Goal: Find specific page/section: Find specific page/section

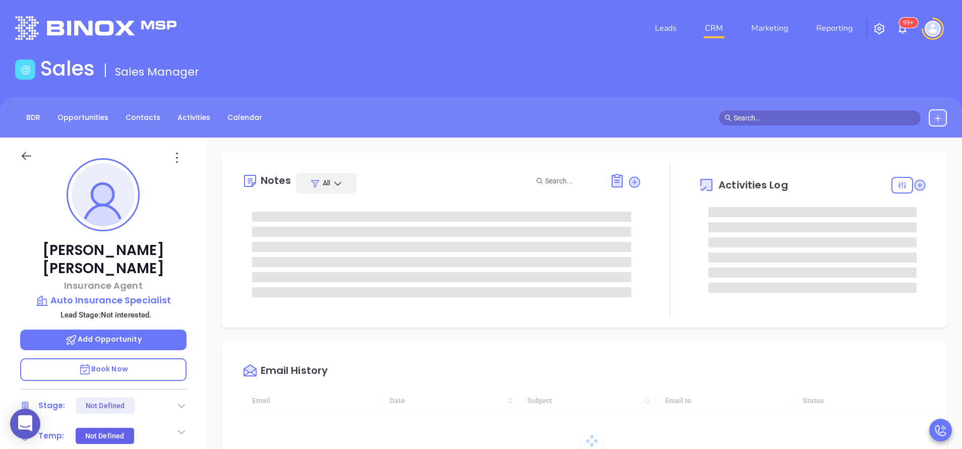
type input "[DATE]"
type input "[PERSON_NAME]"
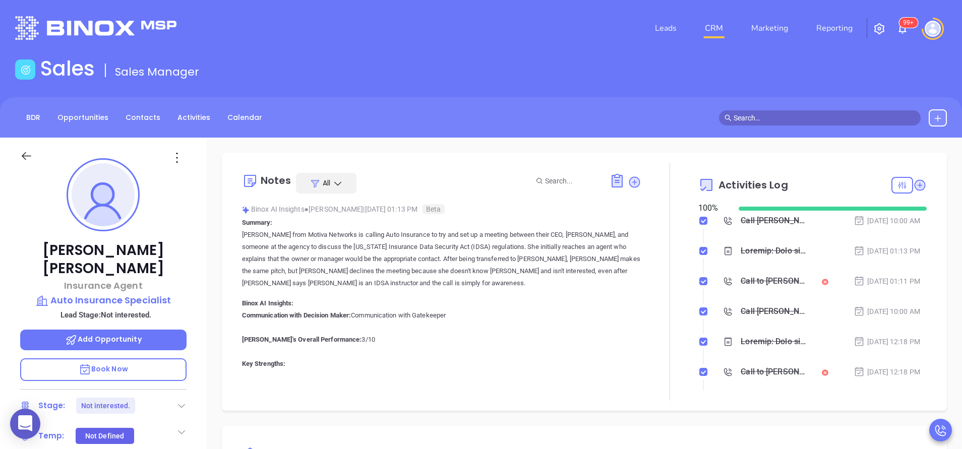
click at [193, 268] on div "Richard Smith Insurance Agent Auto Insurance Specialist Lead Stage: Not interes…" at bounding box center [103, 419] width 207 height 562
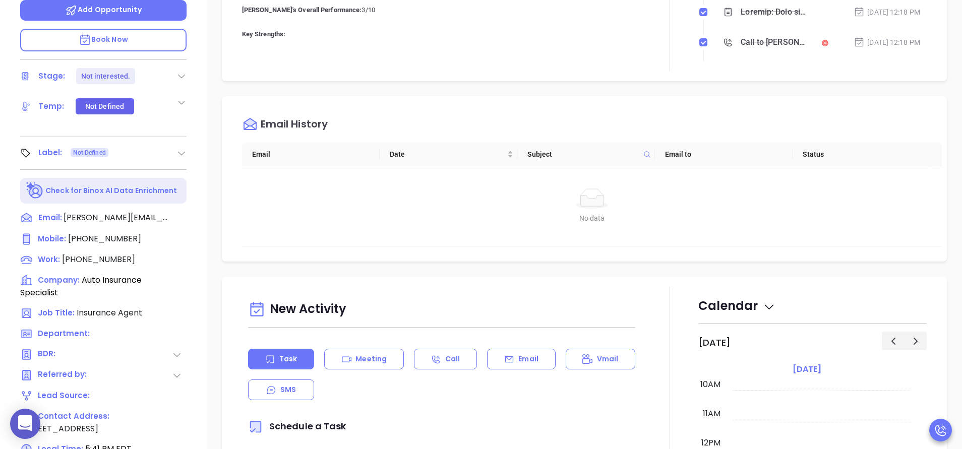
scroll to position [333, 0]
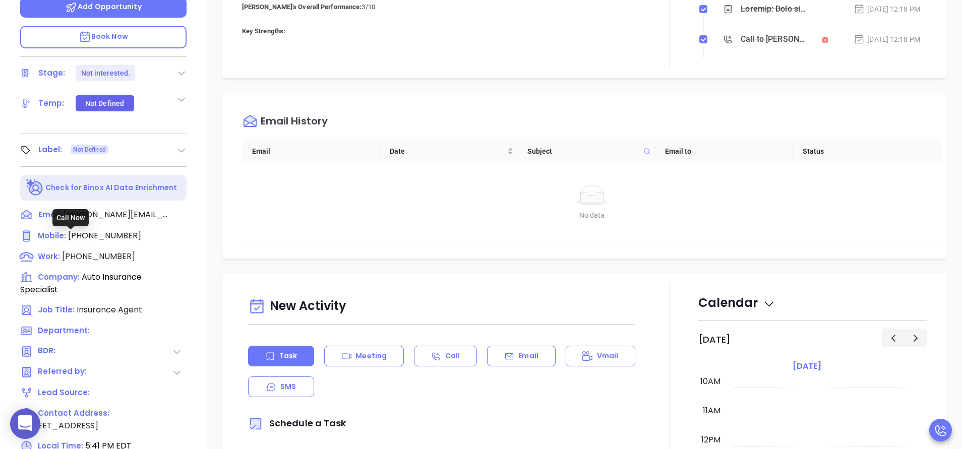
click at [104, 251] on span "[PHONE_NUMBER]" at bounding box center [98, 257] width 73 height 12
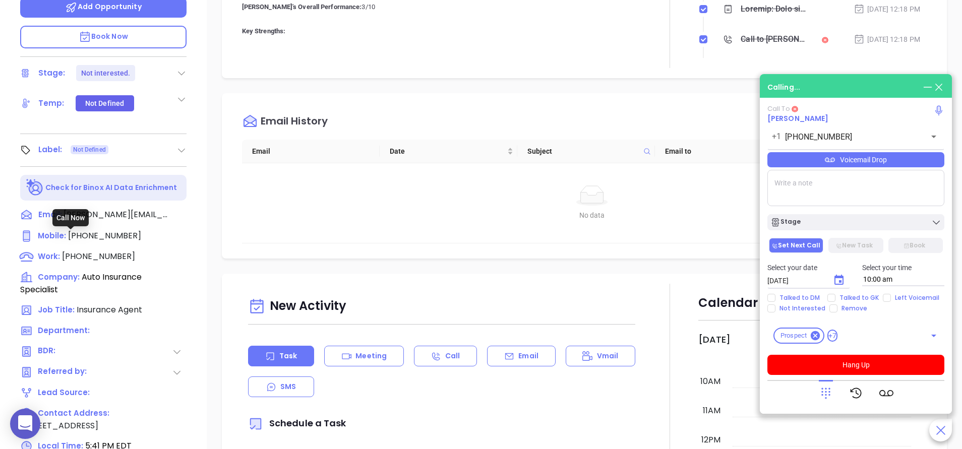
type input "[PHONE_NUMBER]"
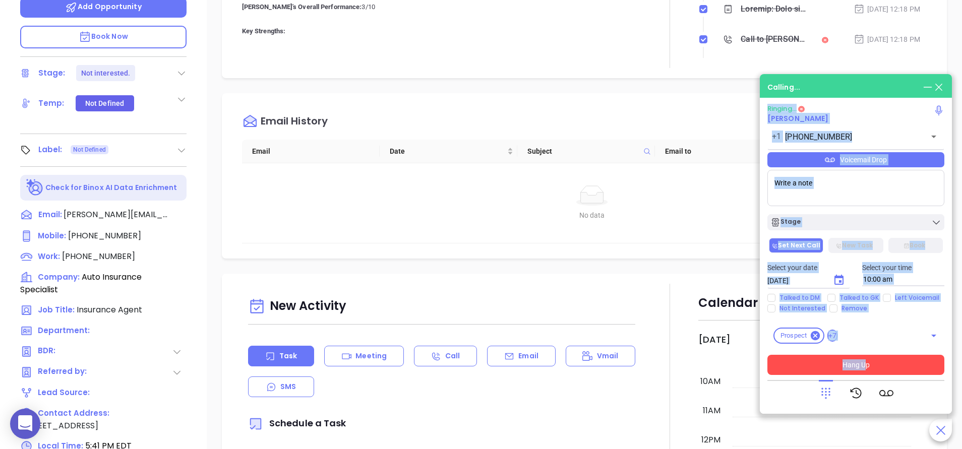
drag, startPoint x: 864, startPoint y: 379, endPoint x: 863, endPoint y: 371, distance: 8.6
click at [863, 371] on div "Ringing... Richard Smith +1 (864) 271-7230 ​ Voicemail Drop Stage Set Next Call…" at bounding box center [855, 255] width 177 height 301
click at [863, 371] on button "Hang Up" at bounding box center [855, 365] width 177 height 20
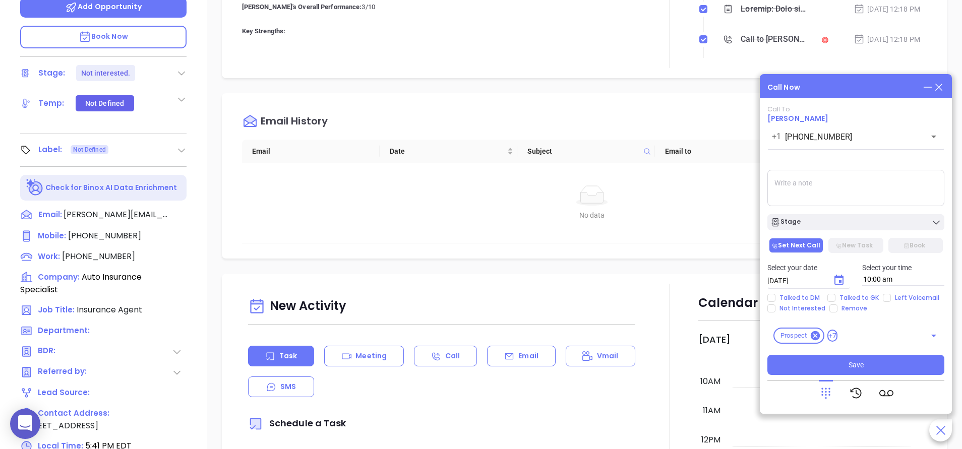
click at [936, 85] on icon at bounding box center [938, 87] width 11 height 11
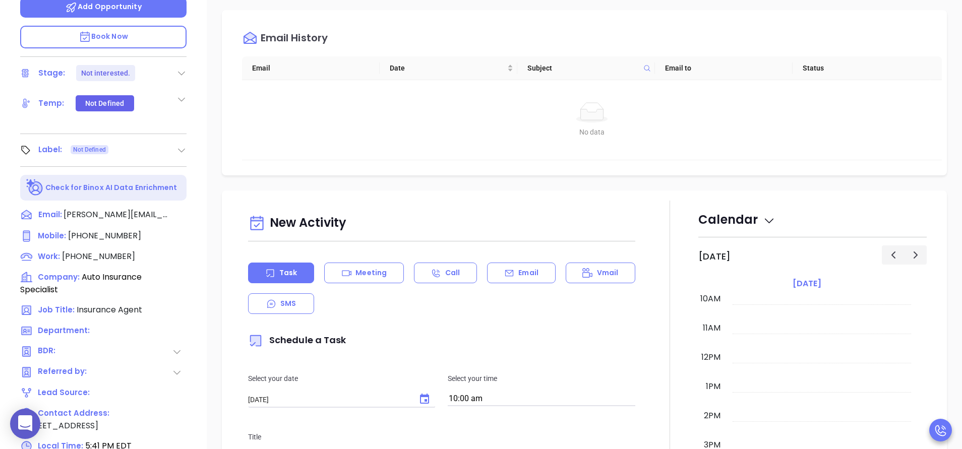
click at [677, 67] on th "Email to" at bounding box center [724, 68] width 138 height 24
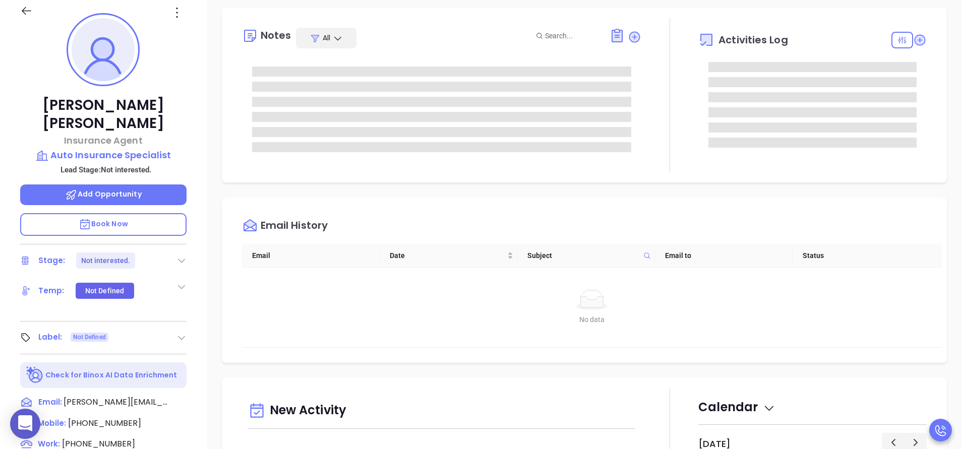
scroll to position [0, 0]
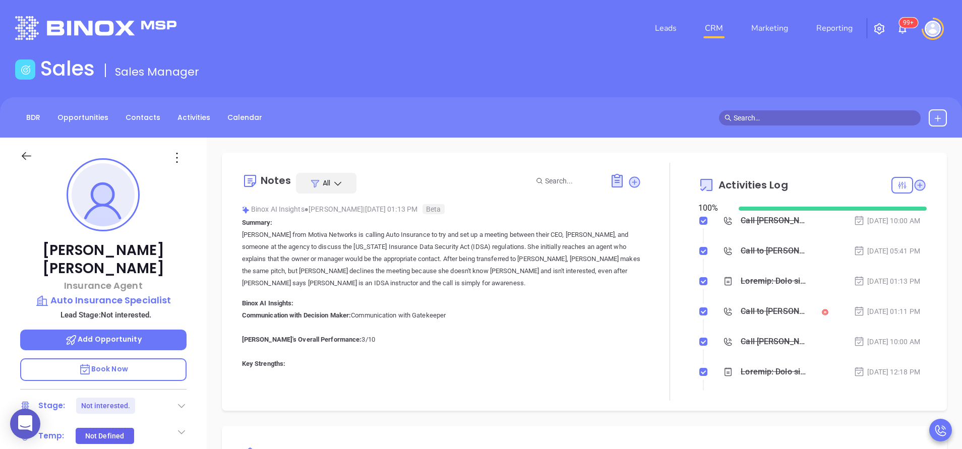
click at [675, 257] on div at bounding box center [669, 282] width 57 height 238
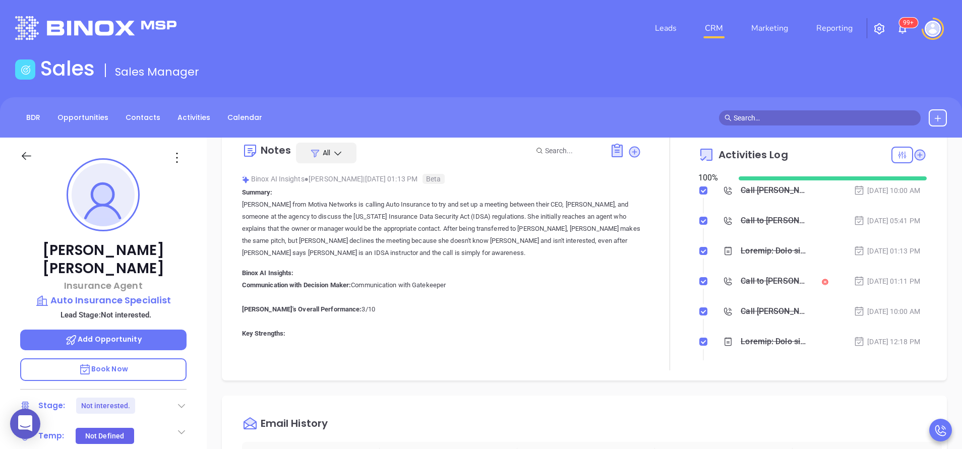
click at [745, 281] on div "Call to Richard Smith" at bounding box center [774, 281] width 67 height 15
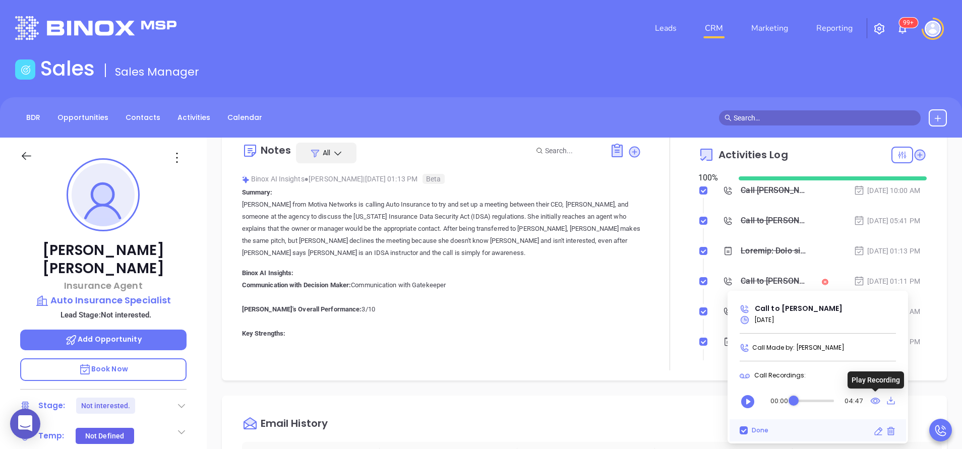
click at [876, 402] on icon at bounding box center [875, 401] width 10 height 13
click at [198, 247] on div "Richard Smith Insurance Agent Auto Insurance Specialist Lead Stage: Not interes…" at bounding box center [103, 419] width 207 height 562
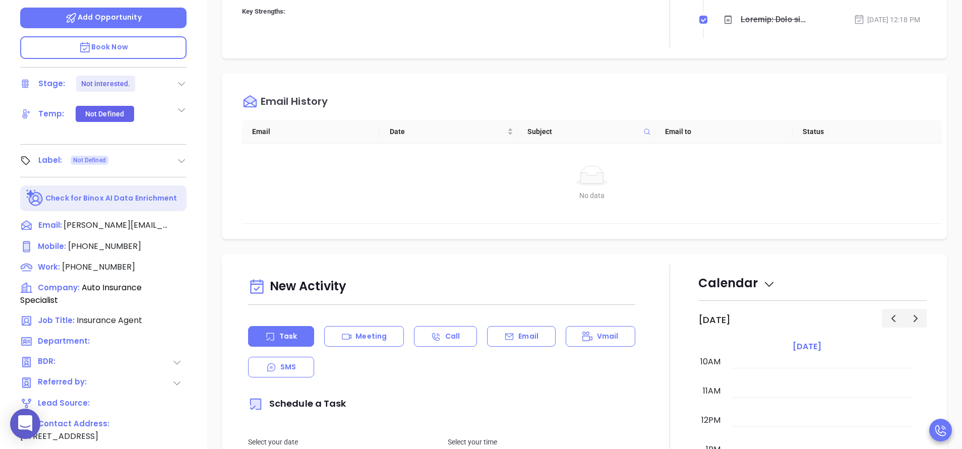
scroll to position [394, 0]
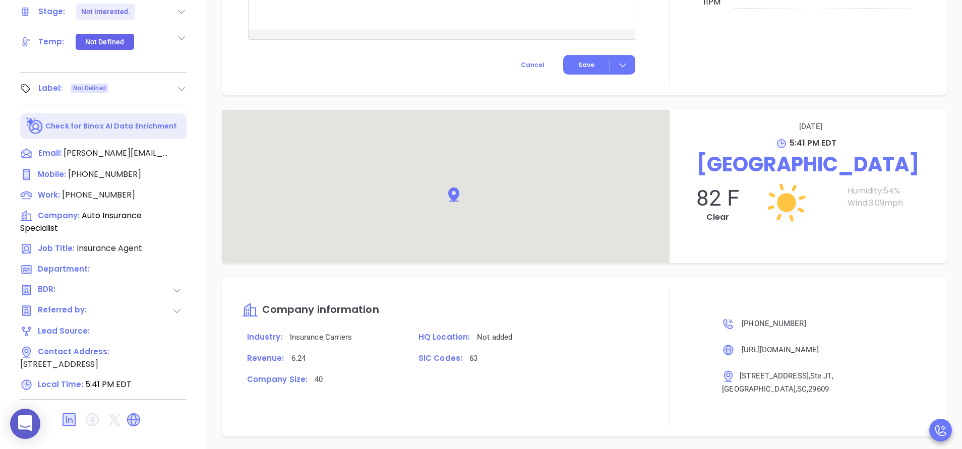
scroll to position [827, 0]
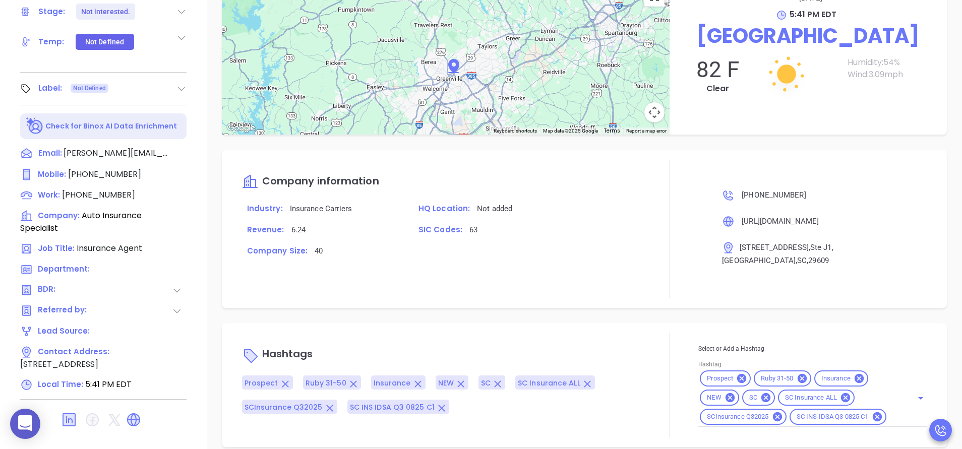
click at [619, 343] on p "Hashtags" at bounding box center [441, 355] width 399 height 24
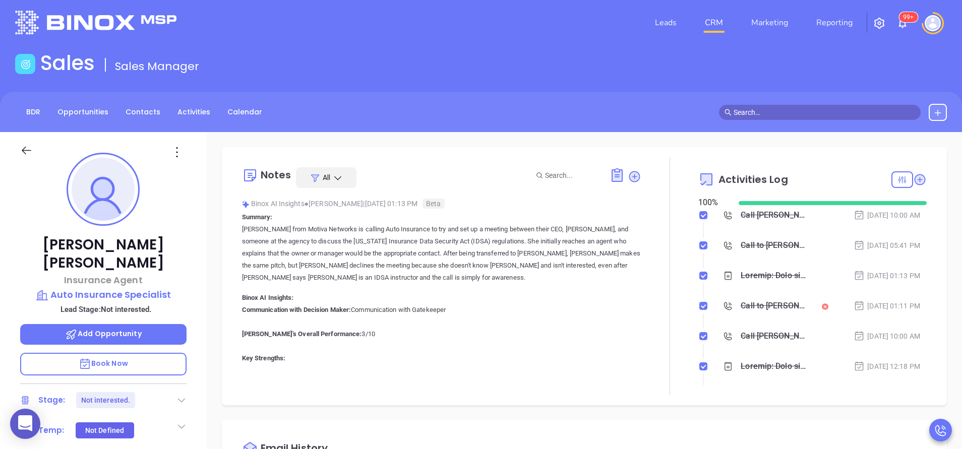
scroll to position [1, 0]
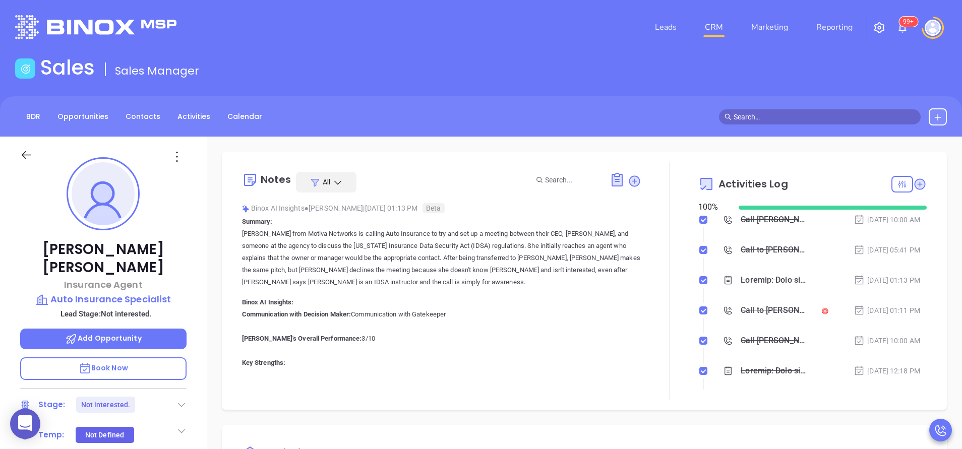
click at [200, 265] on div "Richard Smith Insurance Agent Auto Insurance Specialist Lead Stage: Not interes…" at bounding box center [103, 418] width 207 height 562
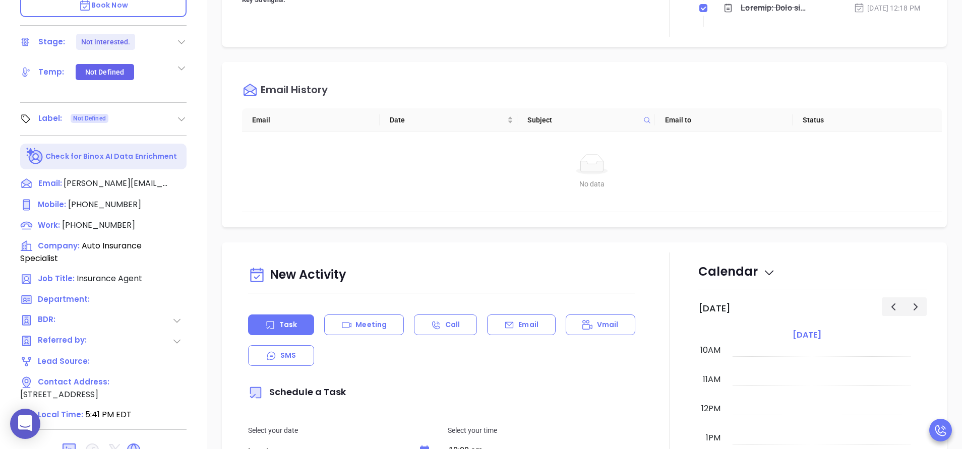
scroll to position [394, 0]
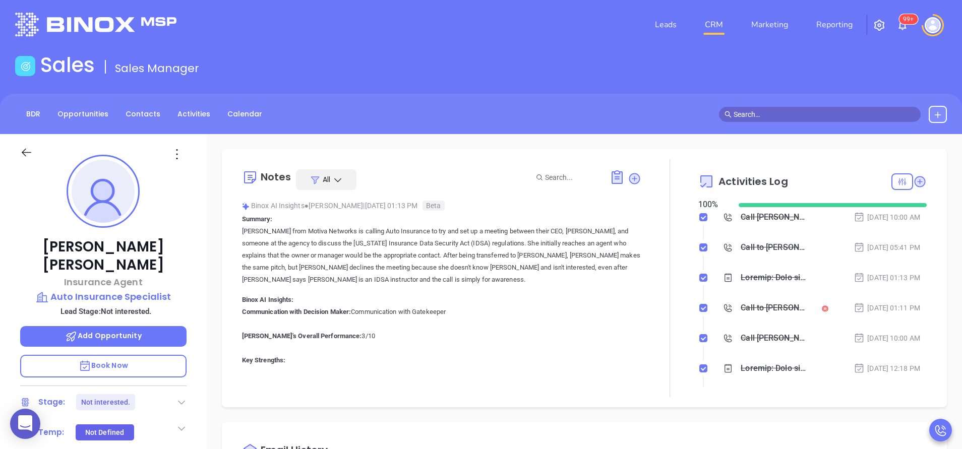
scroll to position [0, 0]
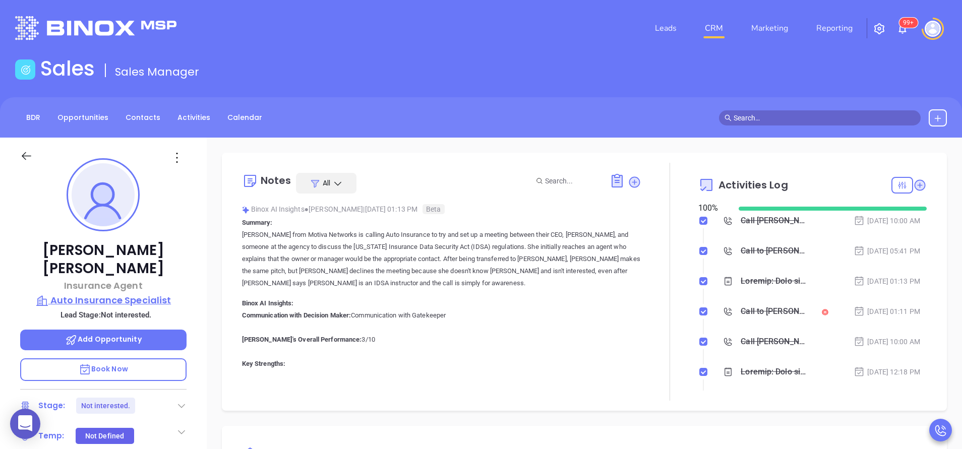
click at [115, 293] on p "Auto Insurance Specialist" at bounding box center [103, 300] width 166 height 14
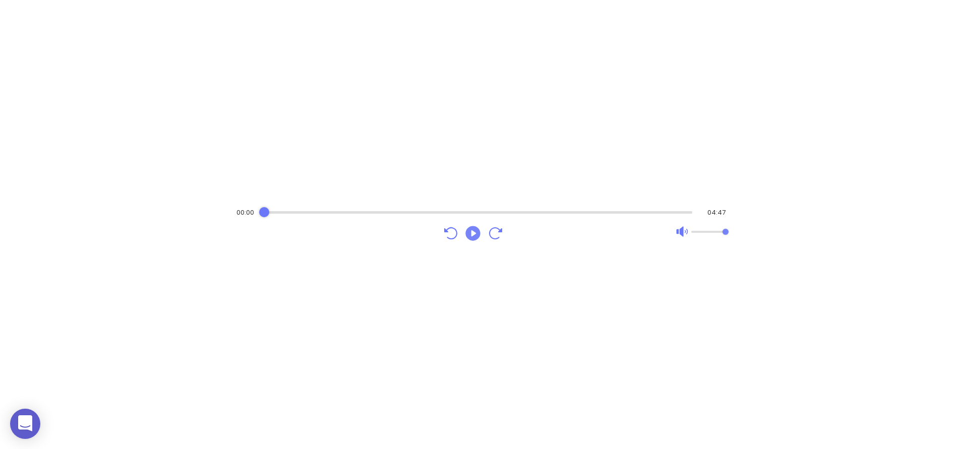
click at [471, 241] on icon "Play" at bounding box center [473, 233] width 18 height 18
click at [281, 209] on div "Audio progress control" at bounding box center [477, 213] width 431 height 10
click at [309, 209] on div "Audio progress control" at bounding box center [477, 213] width 431 height 10
click at [475, 233] on icon "Pause" at bounding box center [473, 233] width 18 height 18
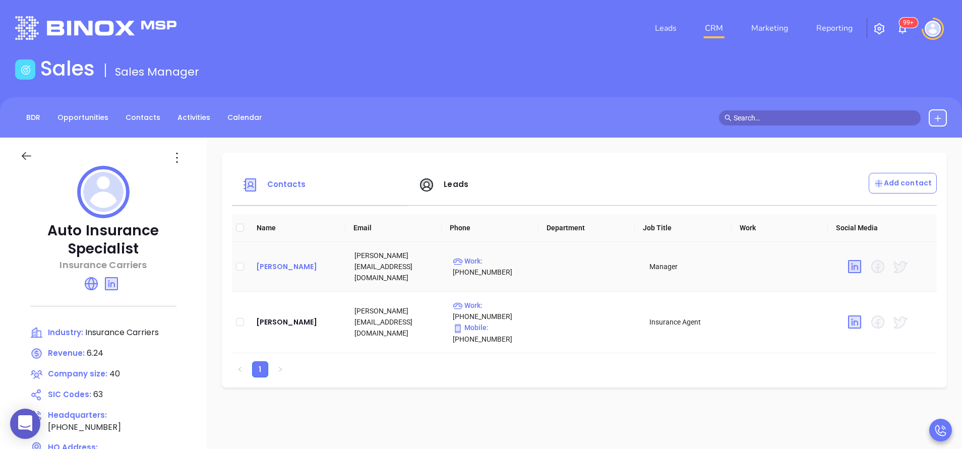
click at [294, 265] on div "[PERSON_NAME]" at bounding box center [297, 267] width 82 height 12
click at [457, 186] on span "Leads" at bounding box center [456, 184] width 25 height 11
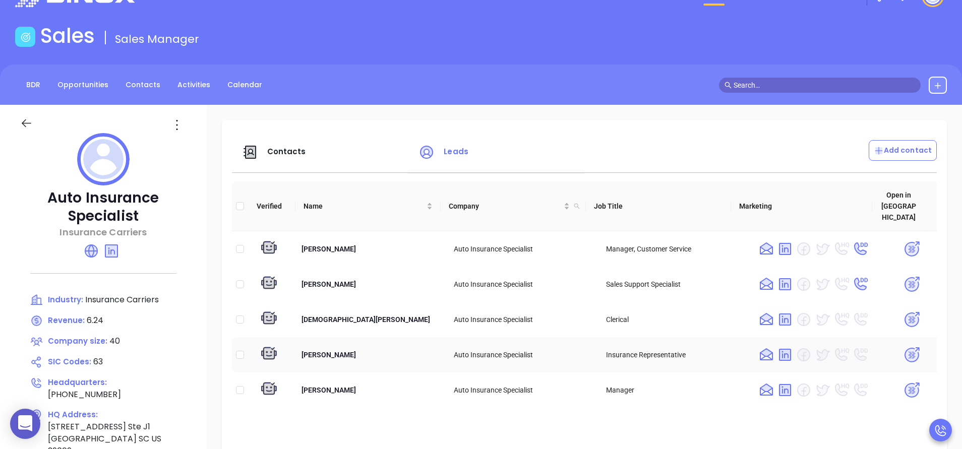
scroll to position [30, 0]
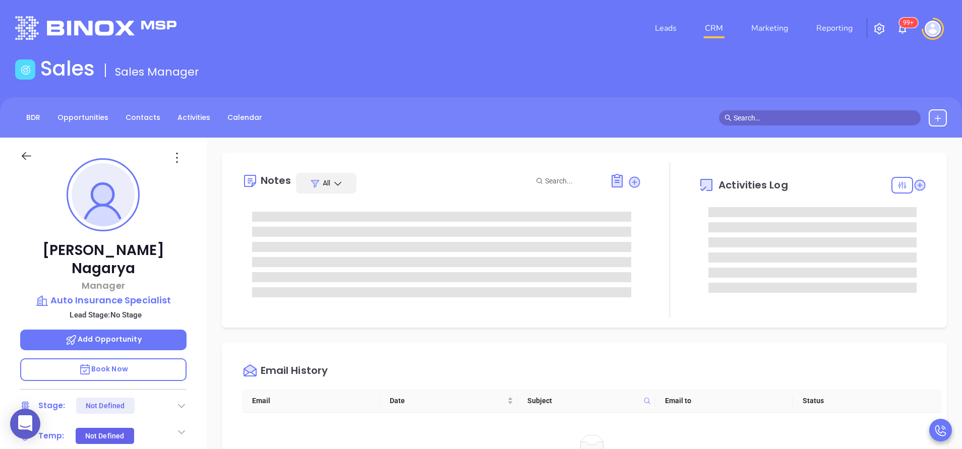
type input "[PERSON_NAME]"
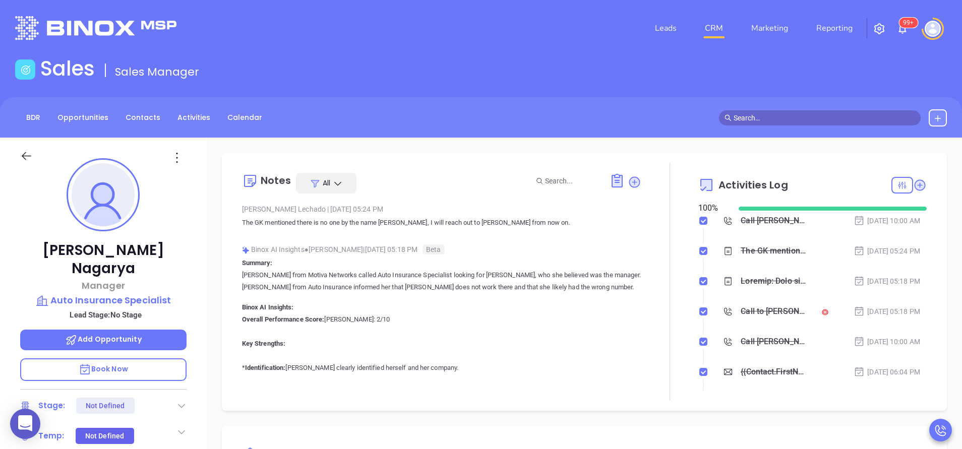
click at [442, 243] on div "Binox AI Insights ● Lucy Lechado | Aug 13, 2025 05:18 PM Beta" at bounding box center [441, 249] width 399 height 15
